Goal: Task Accomplishment & Management: Complete application form

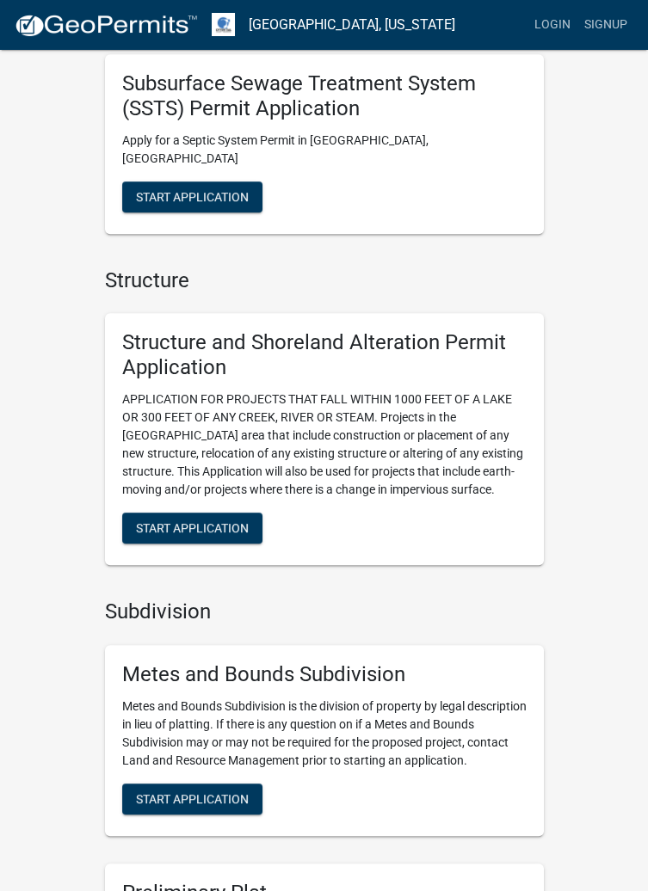
scroll to position [1349, 0]
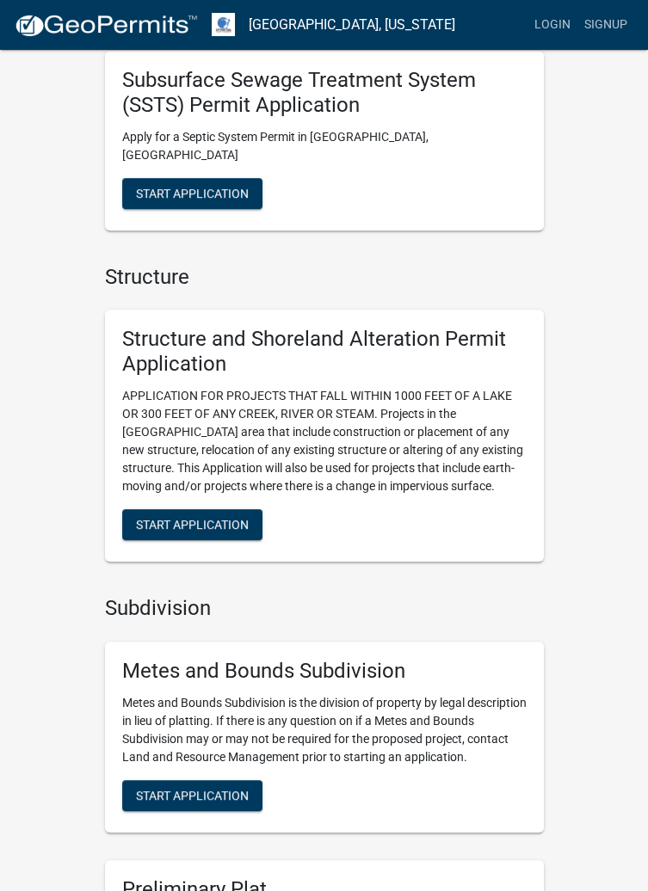
click at [474, 439] on p "APPLICATION FOR PROJECTS THAT FALL WITHIN 1000 FEET OF A LAKE OR 300 FEET OF AN…" at bounding box center [324, 441] width 404 height 108
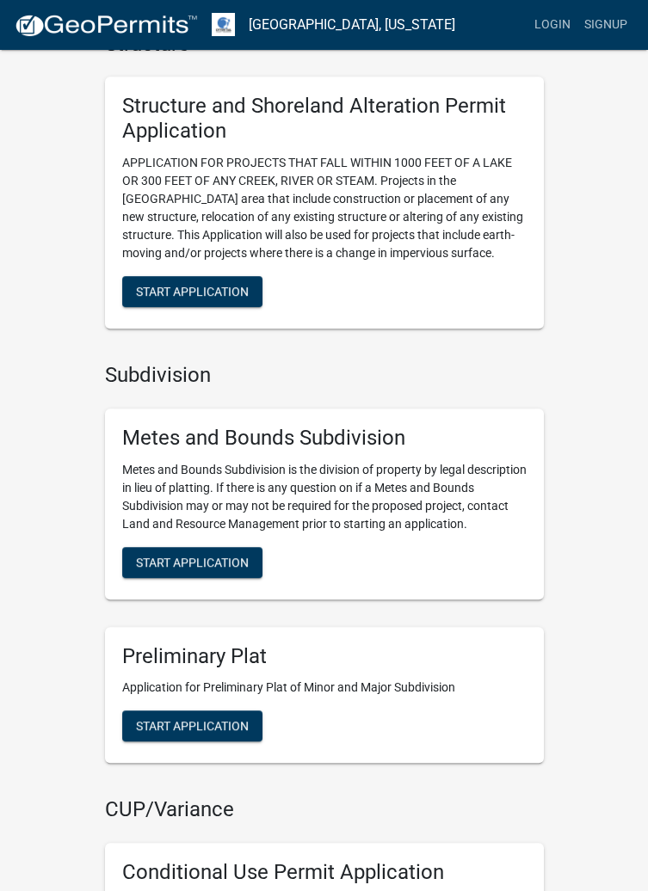
scroll to position [1582, 0]
click at [321, 237] on p "APPLICATION FOR PROJECTS THAT FALL WITHIN 1000 FEET OF A LAKE OR 300 FEET OF AN…" at bounding box center [324, 208] width 404 height 108
click at [206, 284] on span "Start Application" at bounding box center [192, 291] width 113 height 14
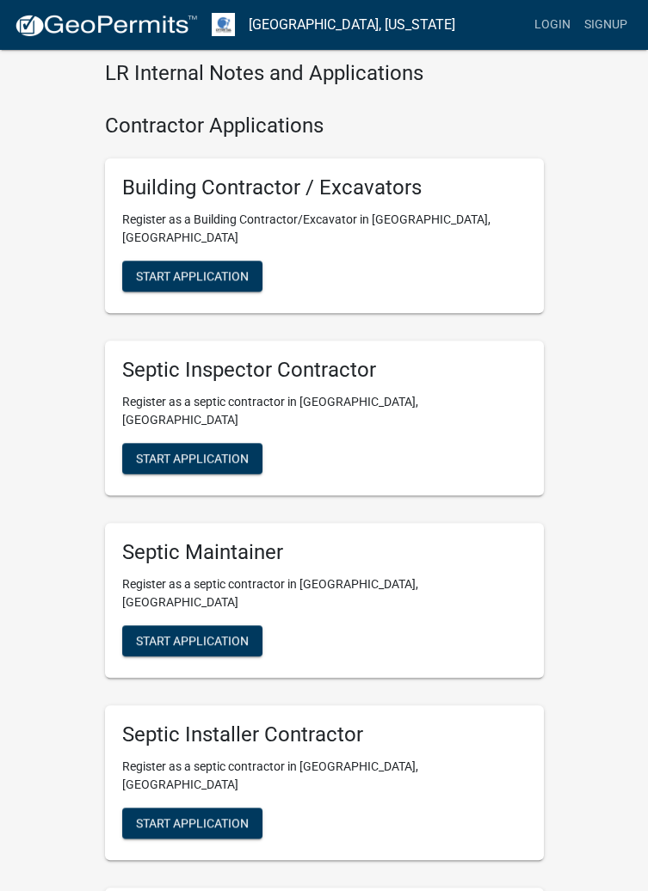
scroll to position [3141, 0]
